Goal: Find specific page/section: Find specific page/section

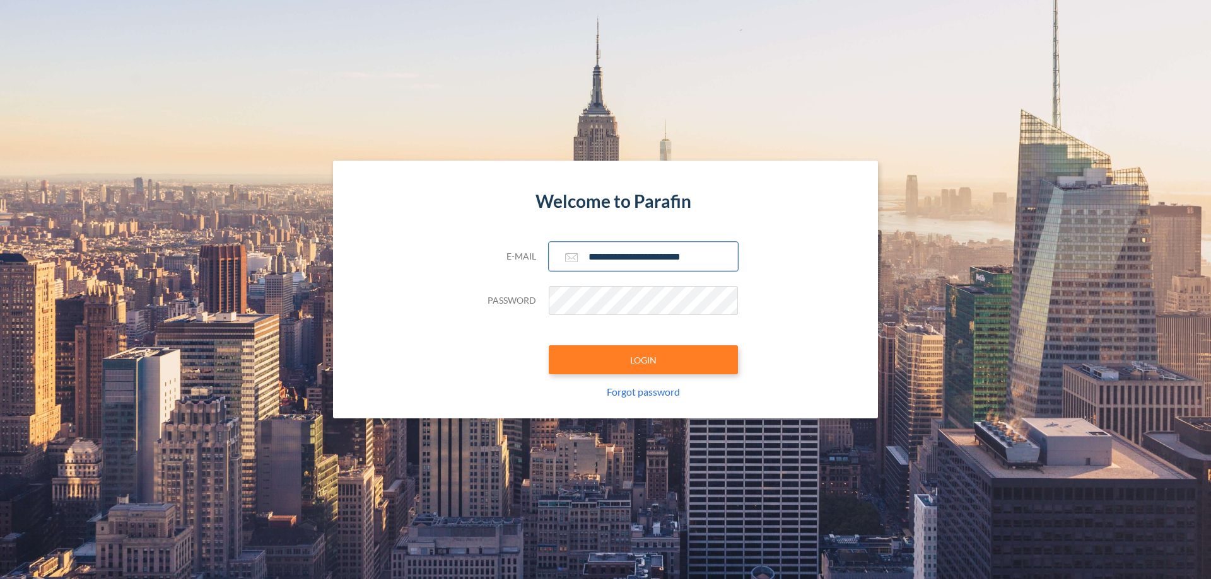
type input "**********"
click at [643, 360] on button "LOGIN" at bounding box center [643, 360] width 189 height 29
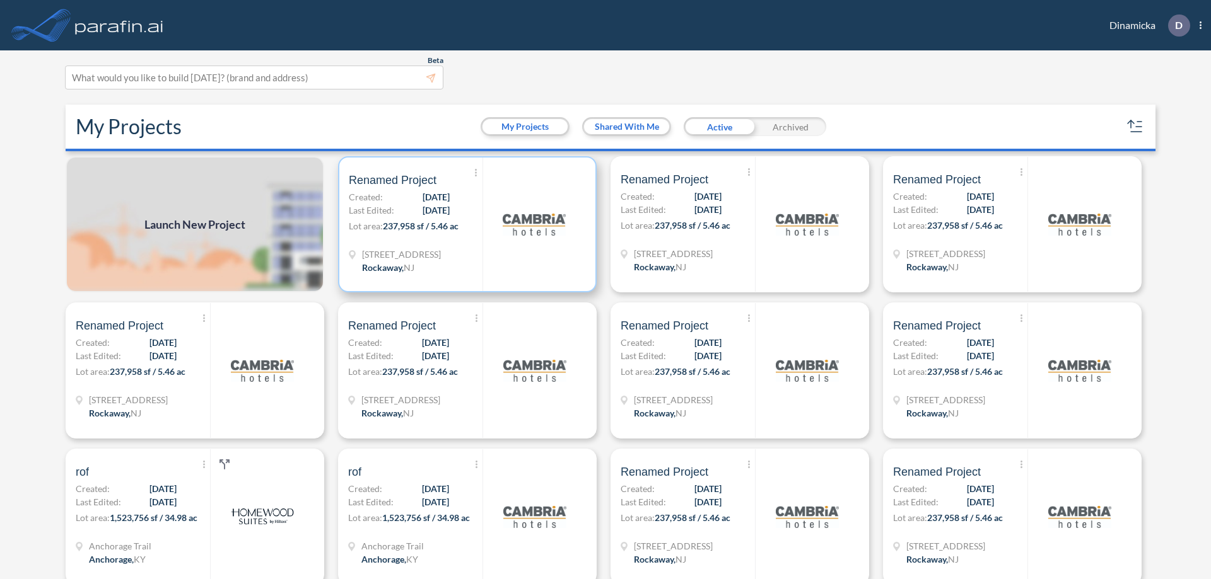
scroll to position [3, 0]
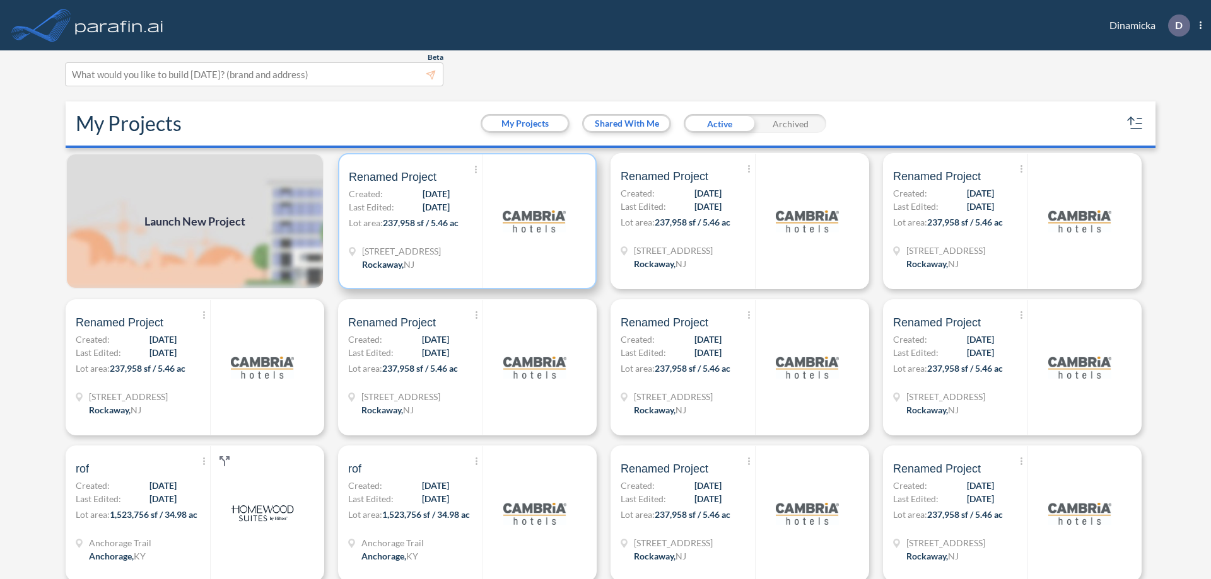
click at [465, 221] on p "Lot area: 237,958 sf / 5.46 ac" at bounding box center [416, 225] width 134 height 18
